Goal: Find specific fact: Find specific fact

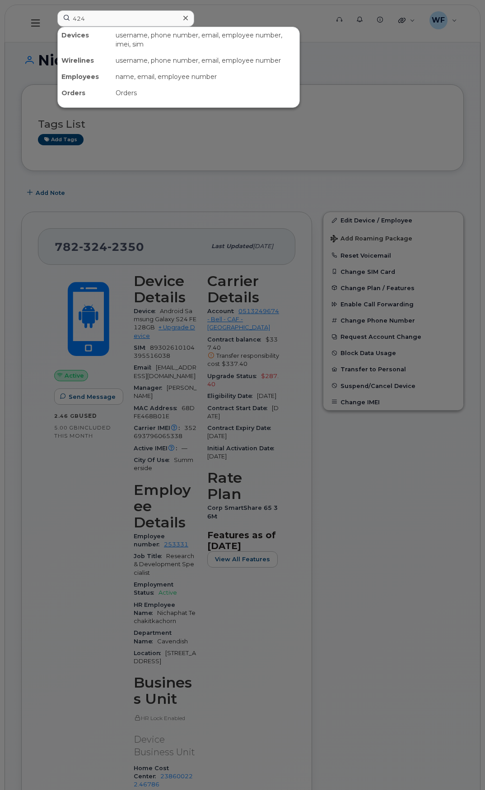
type input "4244"
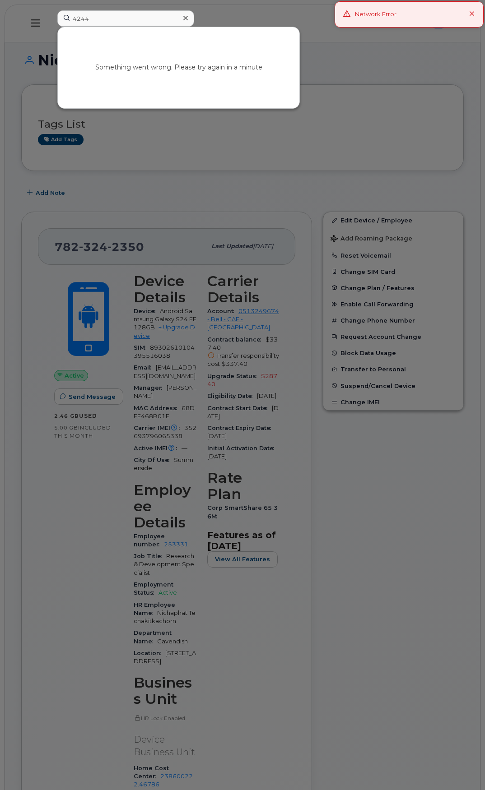
drag, startPoint x: 109, startPoint y: 19, endPoint x: 56, endPoint y: 20, distance: 52.8
click at [56, 20] on div "4244 Something went wrong. Please try again in a minute" at bounding box center [190, 23] width 280 height 26
click at [366, 106] on div at bounding box center [242, 395] width 485 height 790
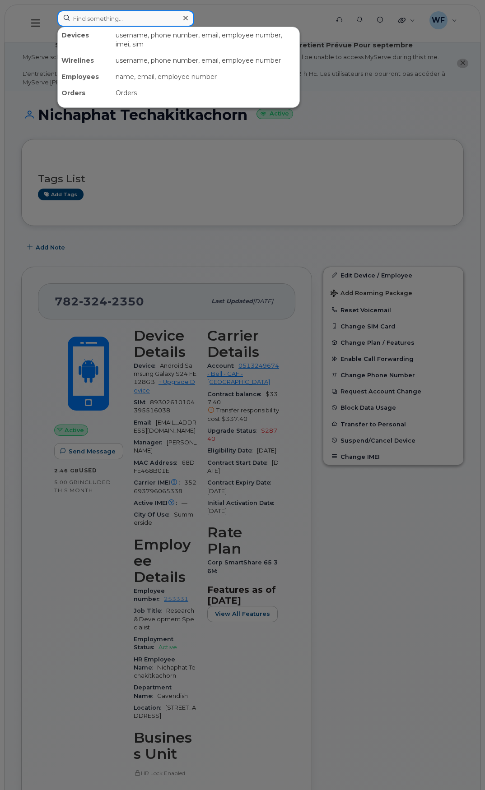
click at [107, 19] on input at bounding box center [125, 18] width 137 height 16
type input "4244"
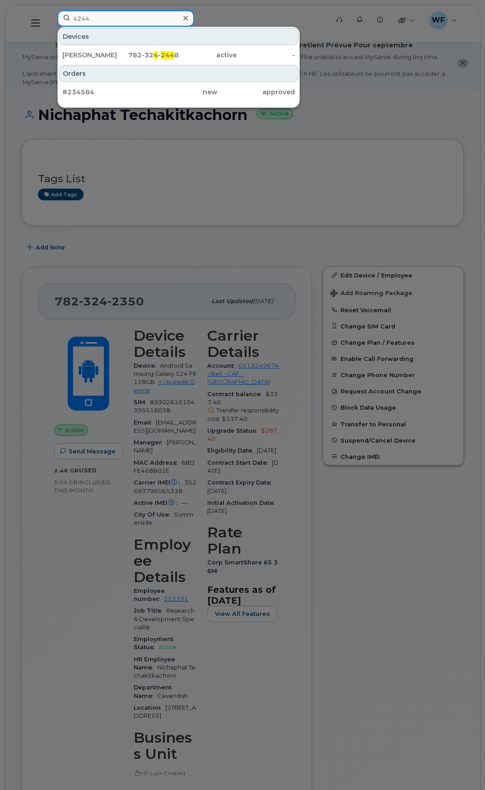
drag, startPoint x: 96, startPoint y: 15, endPoint x: 59, endPoint y: 16, distance: 37.0
click at [59, 16] on input "4244" at bounding box center [125, 18] width 137 height 16
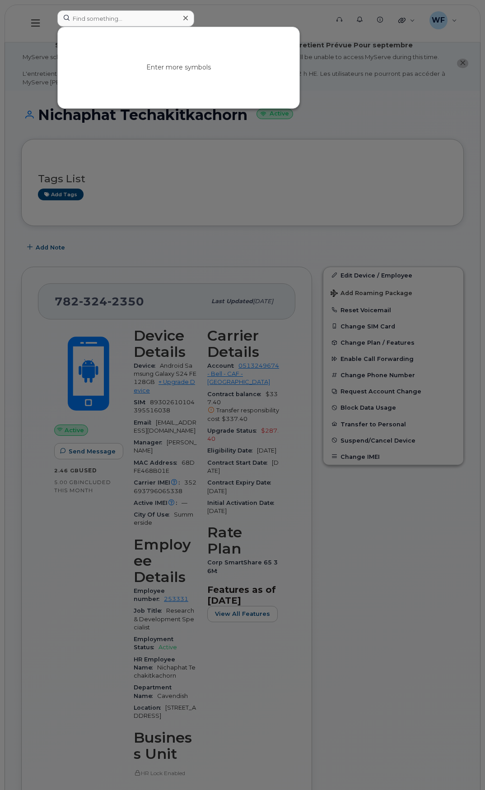
click at [248, 20] on div at bounding box center [242, 395] width 485 height 790
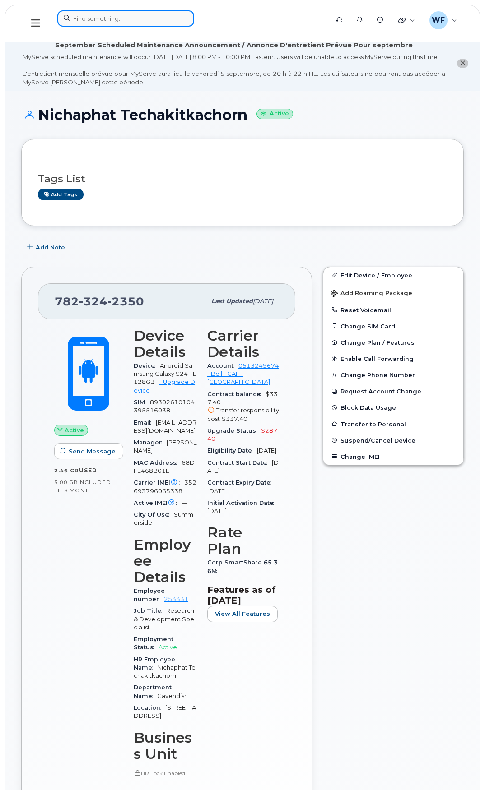
click at [138, 21] on input at bounding box center [125, 18] width 137 height 16
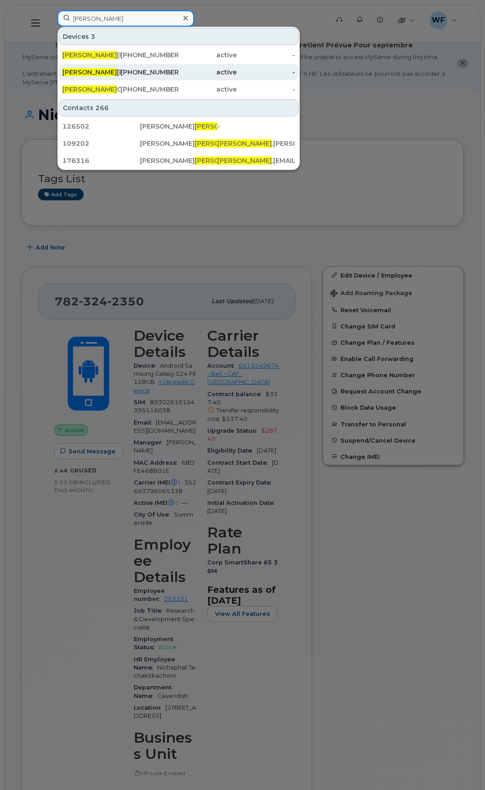
type input "kelly"
click at [87, 75] on div "Kelly Oliver" at bounding box center [91, 72] width 58 height 9
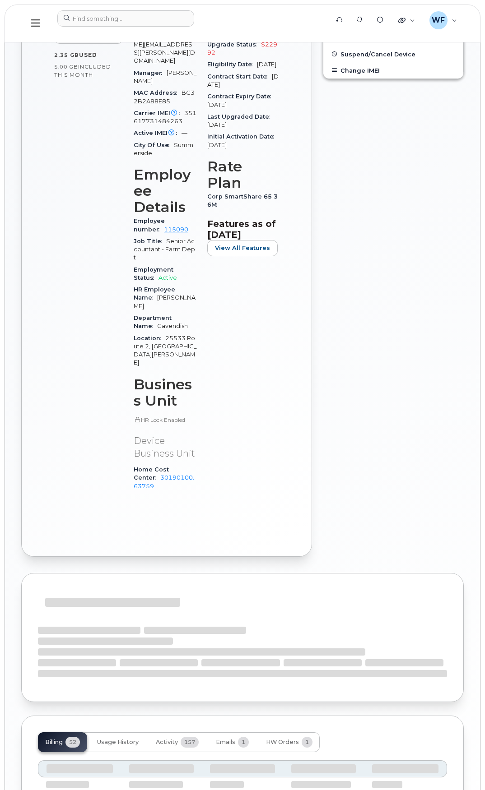
scroll to position [474, 0]
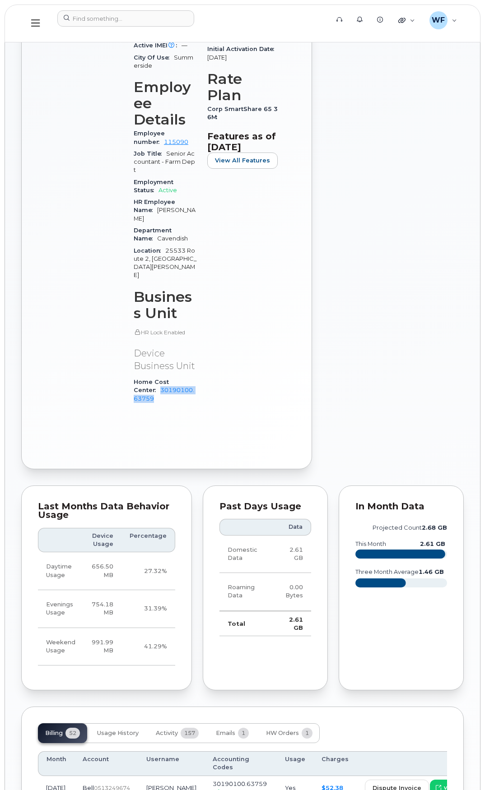
drag, startPoint x: 193, startPoint y: 313, endPoint x: 205, endPoint y: 325, distance: 17.9
click at [202, 325] on div "Device Details Device Android Samsung Galaxy A54 128GB + Upgrade Device SIM [TE…" at bounding box center [165, 132] width 74 height 569
copy link "30190100.63759"
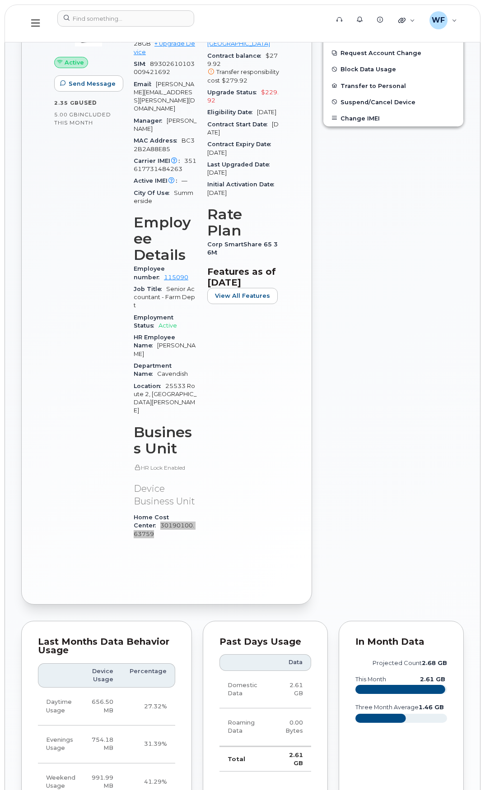
scroll to position [248, 0]
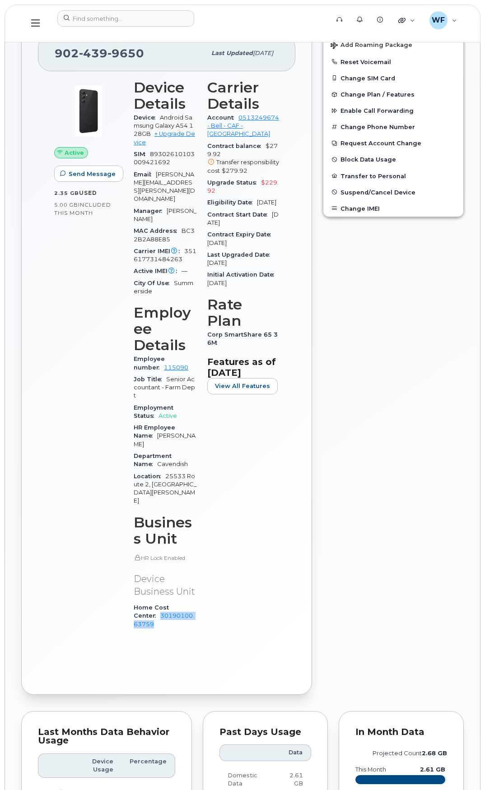
drag, startPoint x: 167, startPoint y: 192, endPoint x: 203, endPoint y: 201, distance: 37.8
click at [202, 201] on div "Device Details Device Android Samsung Galaxy A54 128GB + Upgrade Device SIM [TE…" at bounding box center [165, 358] width 74 height 569
copy span "[PERSON_NAME]"
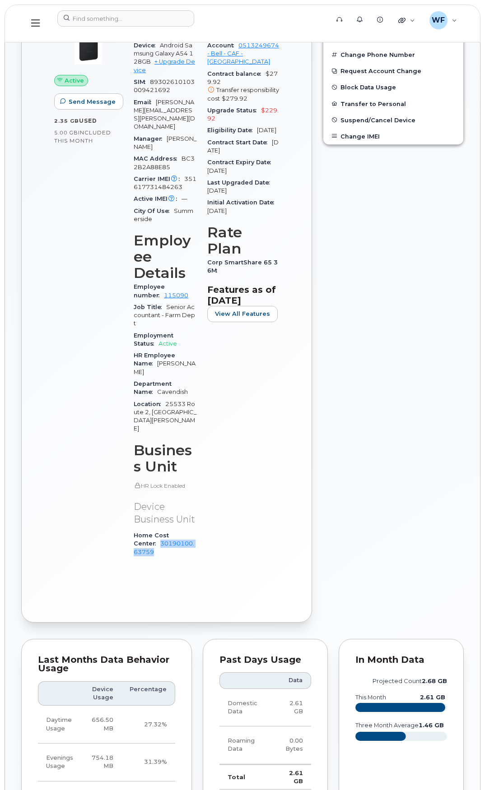
scroll to position [339, 0]
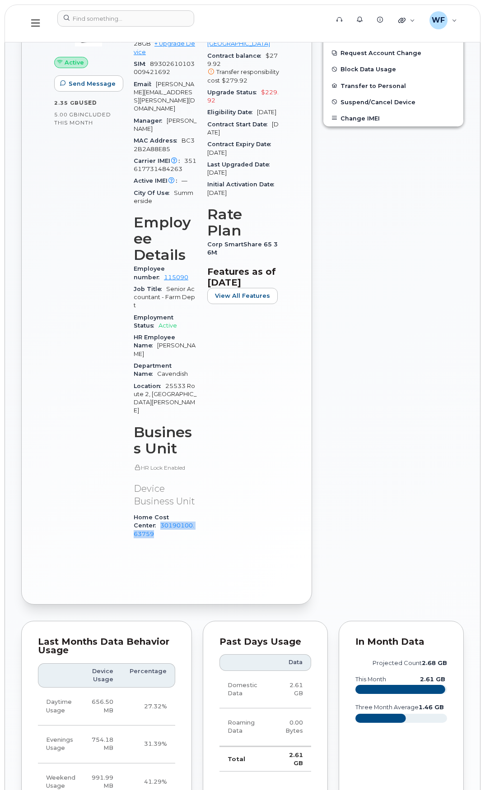
drag, startPoint x: 194, startPoint y: 451, endPoint x: 205, endPoint y: 460, distance: 15.1
click at [202, 460] on div "Device Details Device Android Samsung Galaxy A54 128GB + Upgrade Device SIM [TE…" at bounding box center [165, 268] width 74 height 569
copy link "30190100.63759"
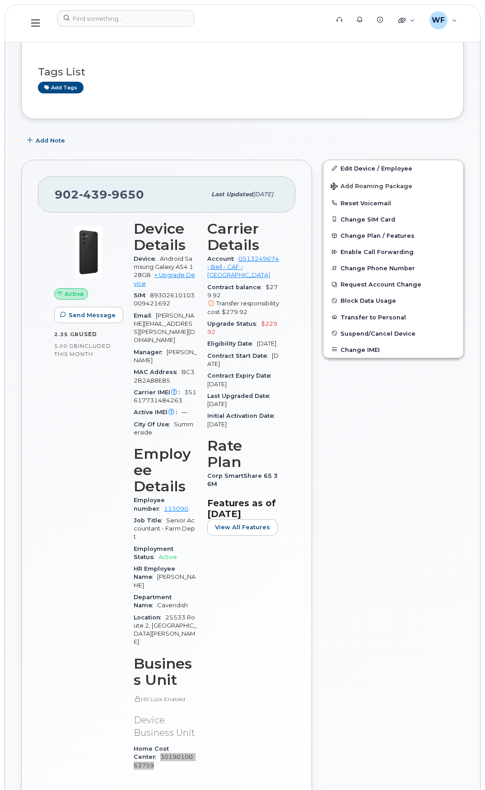
scroll to position [0, 0]
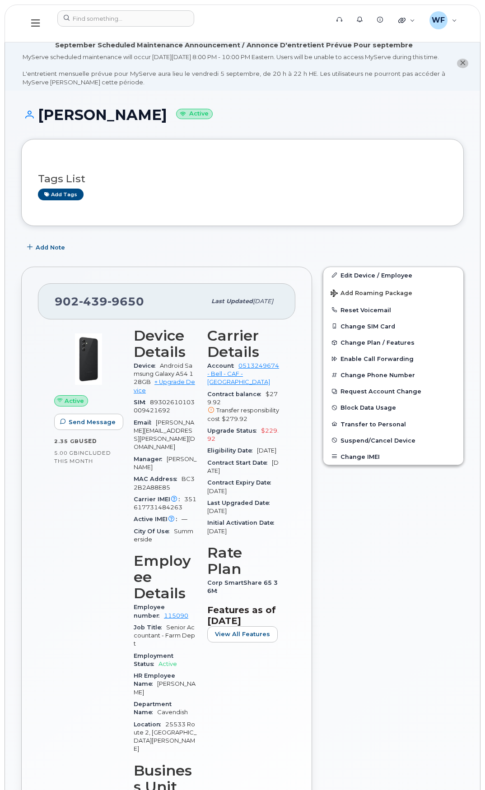
click at [31, 24] on button at bounding box center [35, 23] width 29 height 26
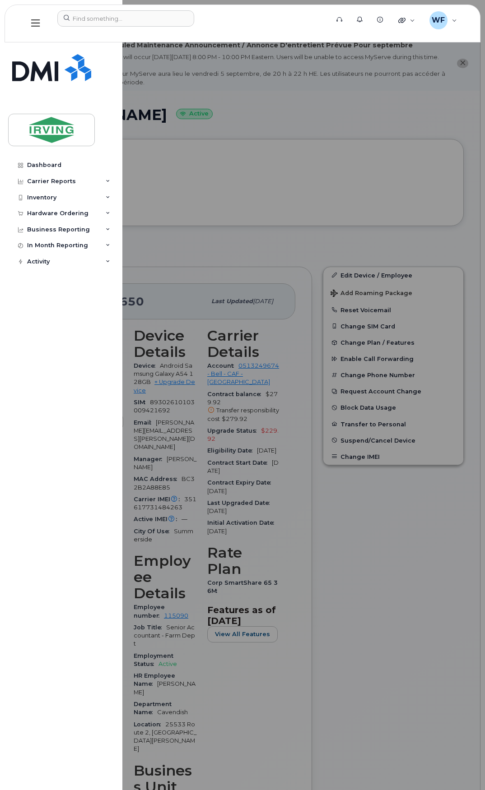
click at [32, 22] on icon at bounding box center [35, 23] width 9 height 10
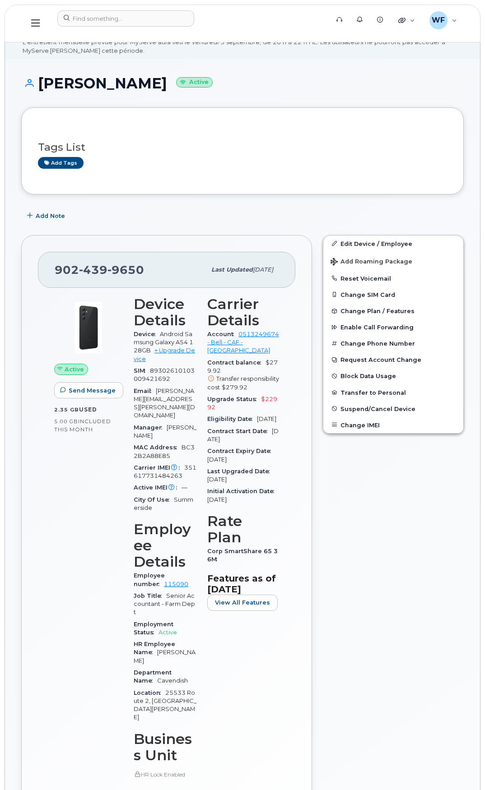
scroll to position [45, 0]
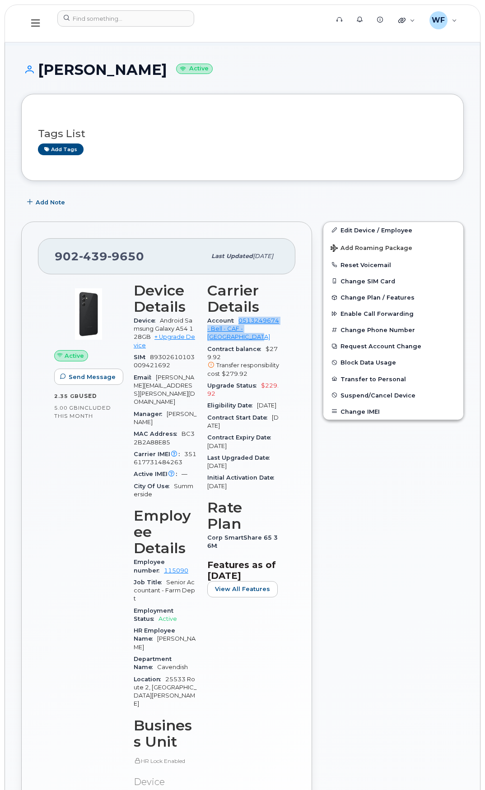
drag, startPoint x: 257, startPoint y: 356, endPoint x: 216, endPoint y: 341, distance: 43.3
click at [216, 341] on div "Account 0513249674 - Bell - CAF - [GEOGRAPHIC_DATA]" at bounding box center [243, 329] width 72 height 28
copy link "0513249674 - Bell - CAF - [GEOGRAPHIC_DATA]"
